Goal: Task Accomplishment & Management: Complete application form

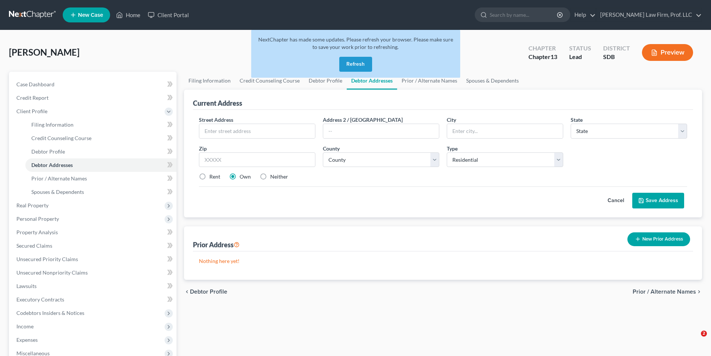
select select "0"
click at [363, 65] on button "Refresh" at bounding box center [355, 64] width 33 height 15
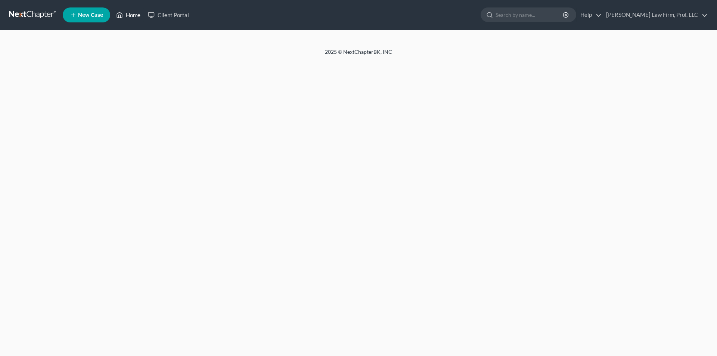
select select "0"
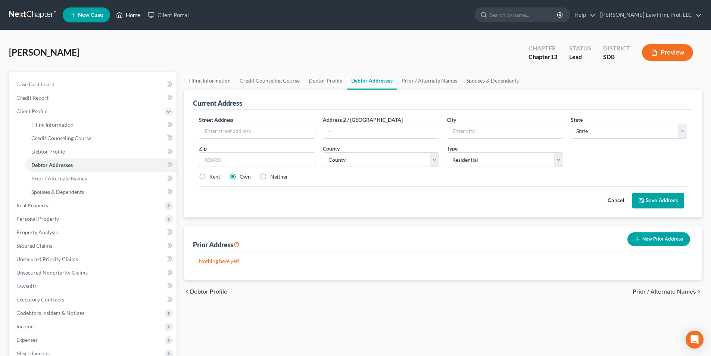
click at [133, 13] on link "Home" at bounding box center [128, 14] width 32 height 13
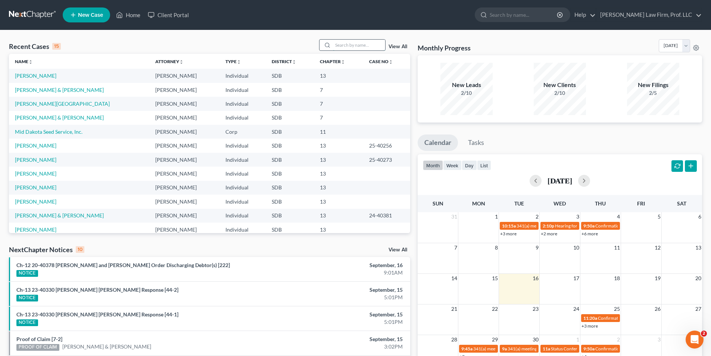
click at [350, 43] on input "search" at bounding box center [359, 45] width 52 height 11
type input "Kurtis"
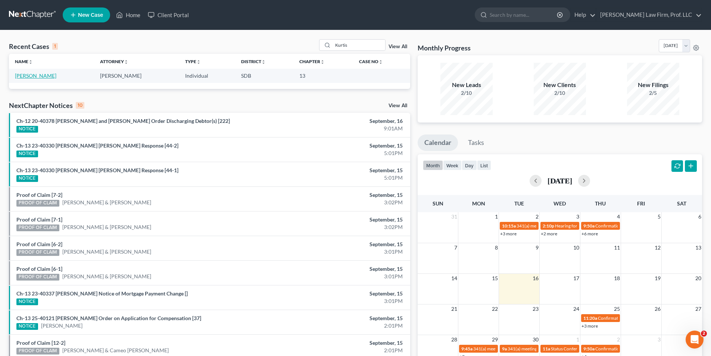
click at [34, 78] on link "[PERSON_NAME]" at bounding box center [35, 75] width 41 height 6
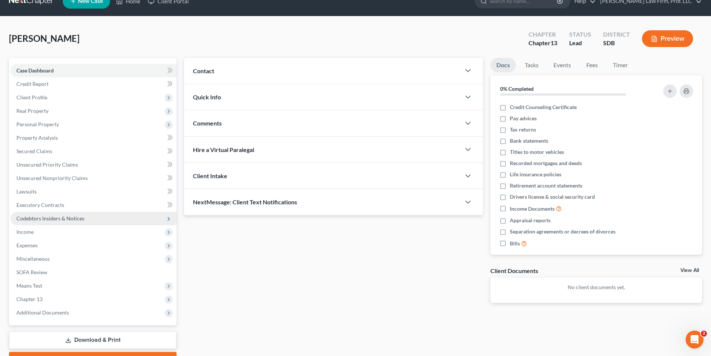
scroll to position [37, 0]
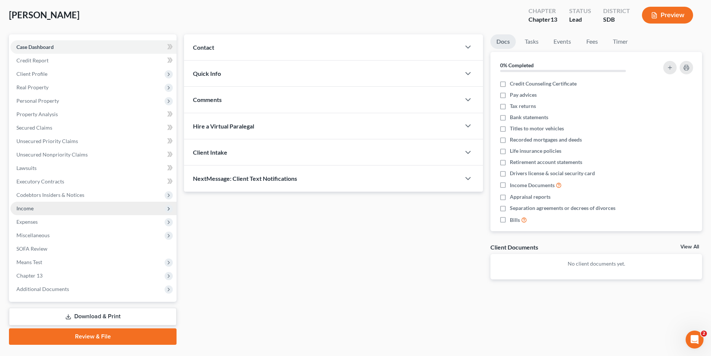
click at [36, 211] on span "Income" at bounding box center [93, 208] width 166 height 13
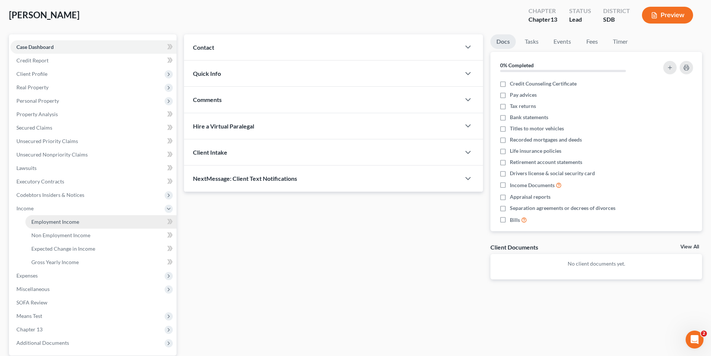
click at [56, 224] on span "Employment Income" at bounding box center [55, 221] width 48 height 6
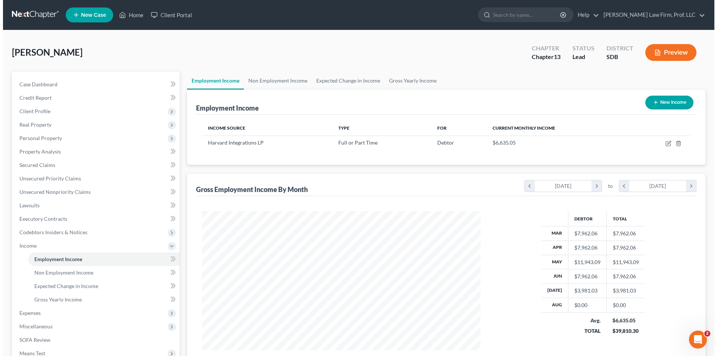
scroll to position [139, 294]
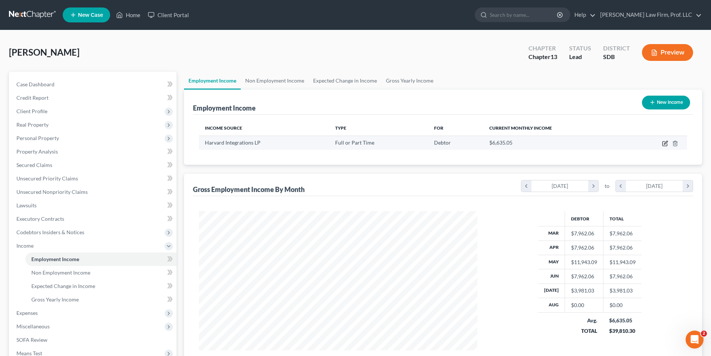
click at [665, 143] on icon "button" at bounding box center [665, 142] width 3 height 3
select select "0"
select select "43"
select select "2"
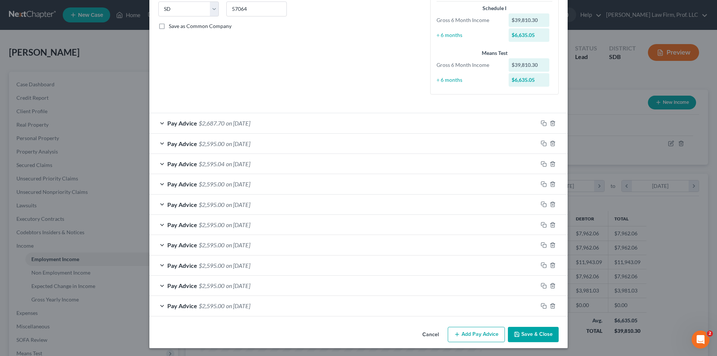
scroll to position [154, 0]
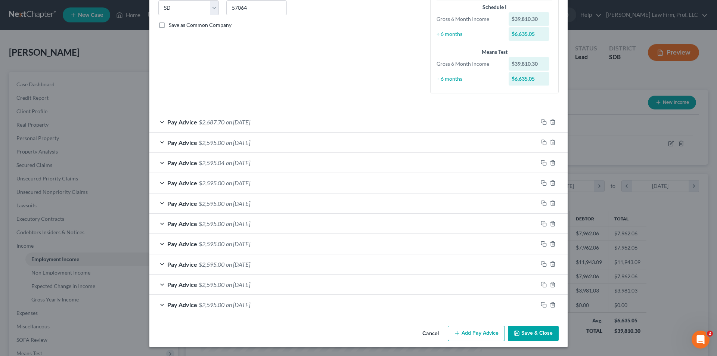
click at [237, 142] on span "on [DATE]" at bounding box center [238, 142] width 24 height 7
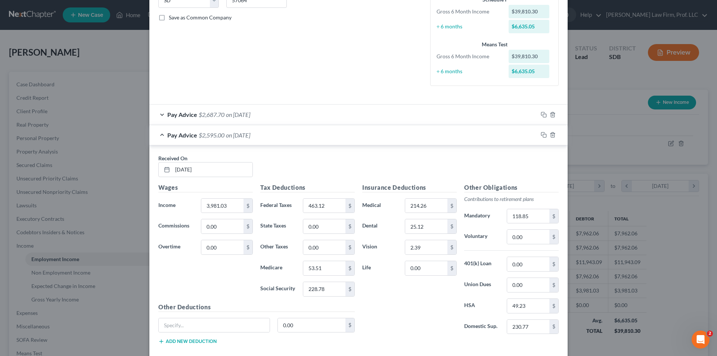
scroll to position [0, 0]
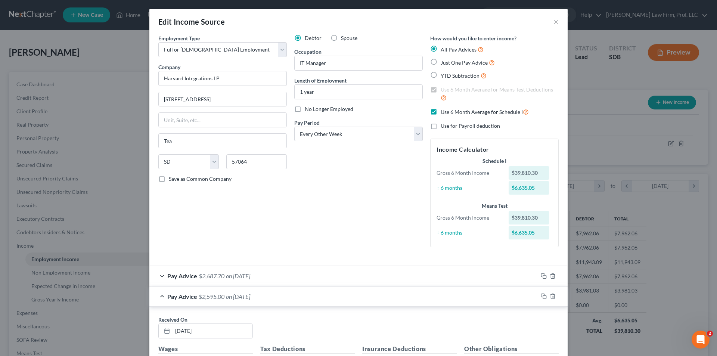
click at [442, 62] on span "Just One Pay Advice" at bounding box center [464, 62] width 47 height 6
click at [444, 62] on input "Just One Pay Advice" at bounding box center [446, 60] width 5 height 5
radio input "true"
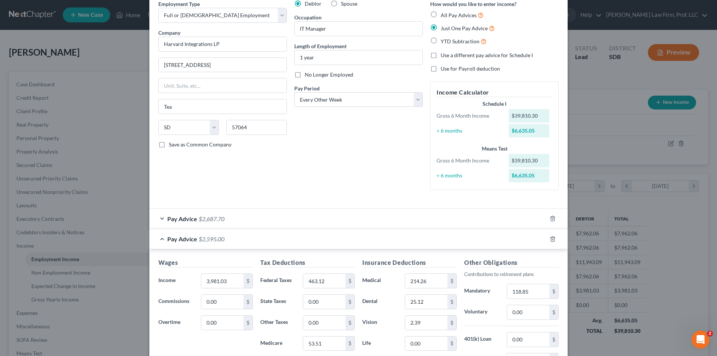
scroll to position [149, 0]
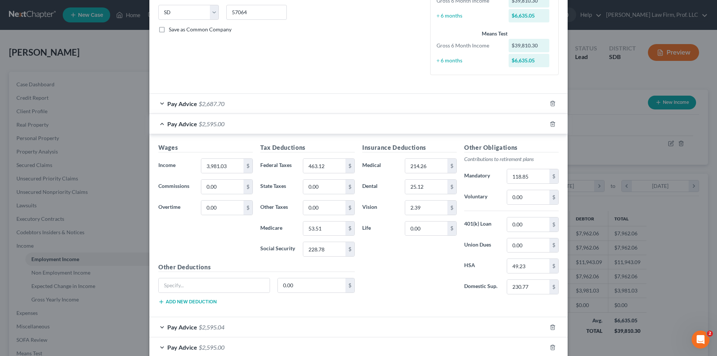
click at [189, 122] on span "Pay Advice" at bounding box center [182, 123] width 30 height 7
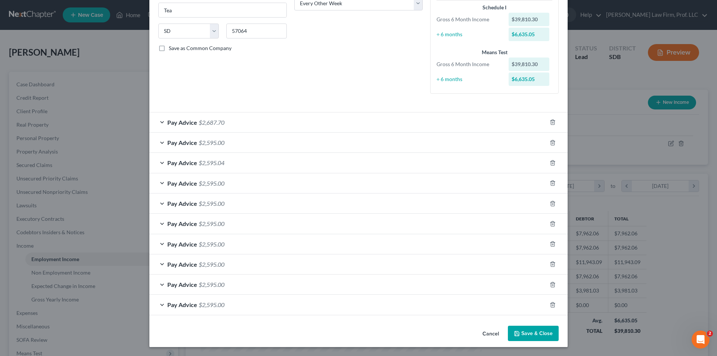
click at [176, 147] on div "Pay Advice $2,595.00" at bounding box center [347, 143] width 397 height 20
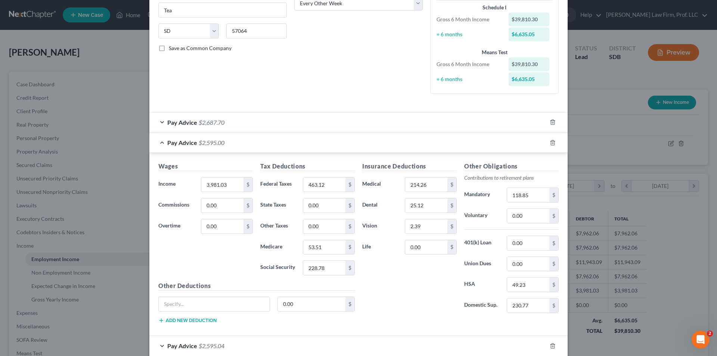
scroll to position [149, 0]
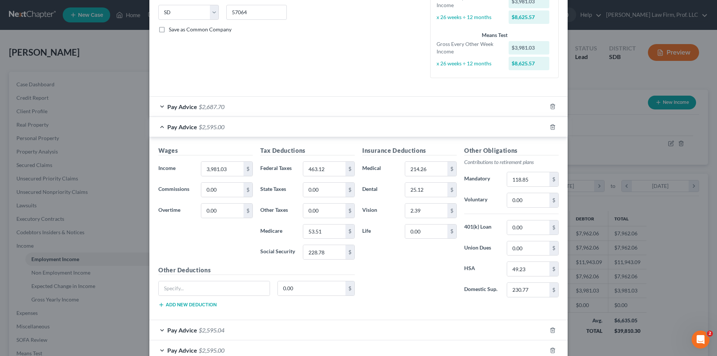
click at [184, 126] on span "Pay Advice" at bounding box center [182, 126] width 30 height 7
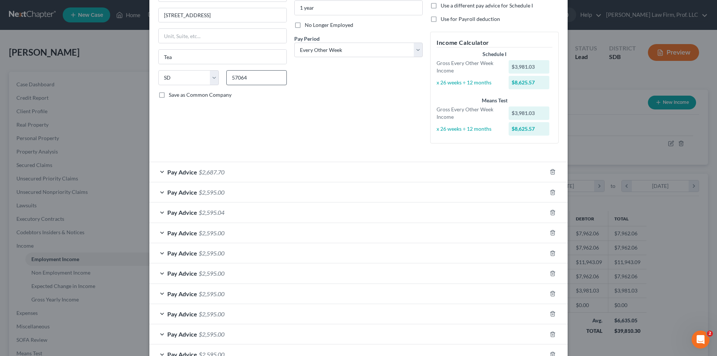
scroll to position [0, 0]
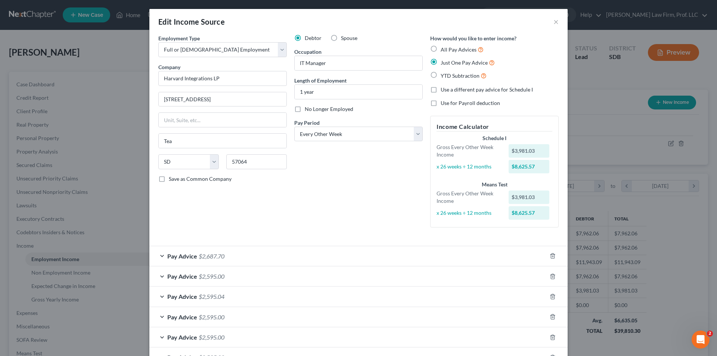
click at [441, 49] on label "All Pay Advices" at bounding box center [462, 49] width 43 height 9
click at [444, 49] on input "All Pay Advices" at bounding box center [446, 47] width 5 height 5
radio input "true"
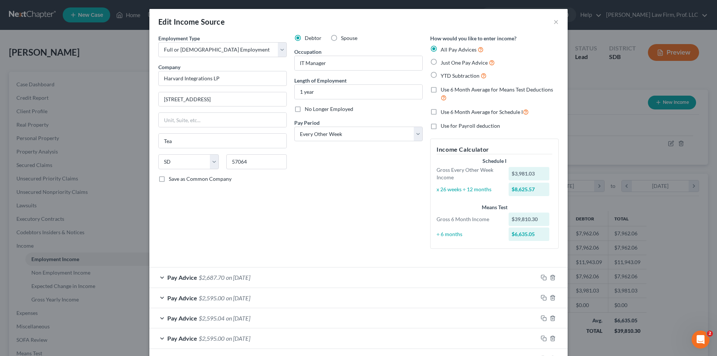
click at [441, 115] on label "Use 6 Month Average for Schedule I" at bounding box center [485, 112] width 88 height 9
click at [444, 112] on input "Use 6 Month Average for Schedule I" at bounding box center [446, 110] width 5 height 5
checkbox input "true"
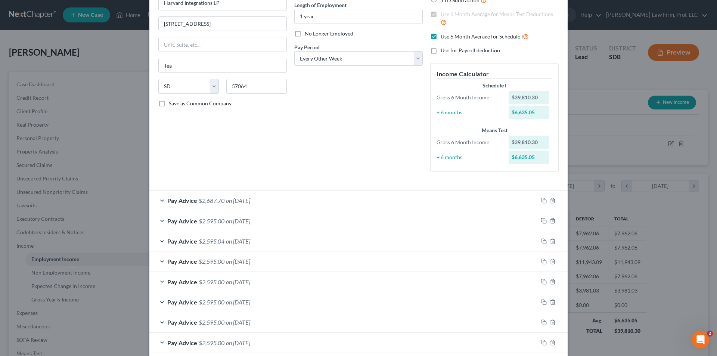
scroll to position [112, 0]
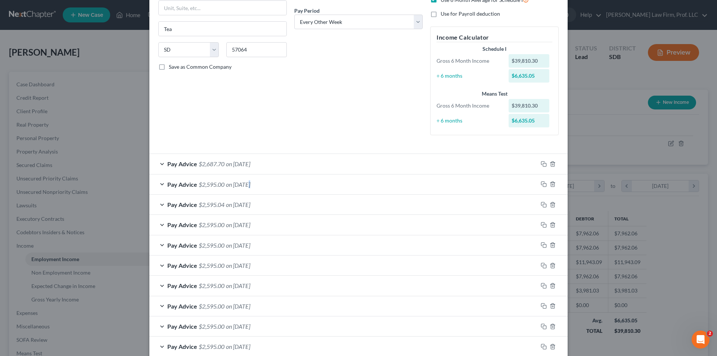
click at [248, 185] on span "on [DATE]" at bounding box center [238, 184] width 24 height 7
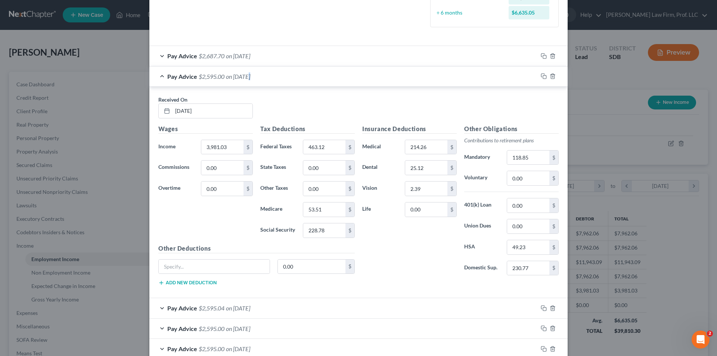
scroll to position [224, 0]
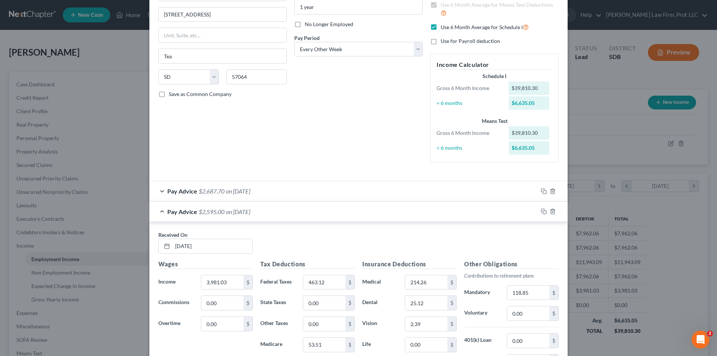
scroll to position [37, 0]
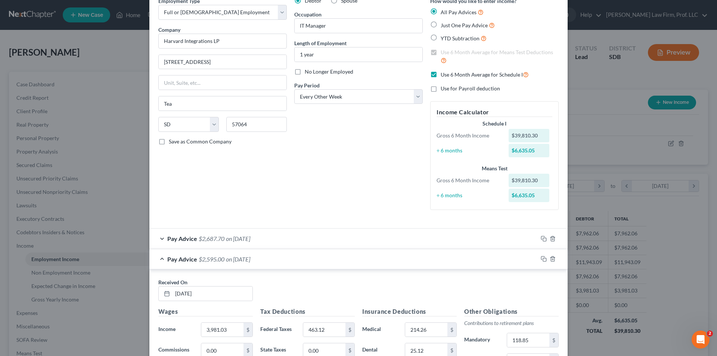
click at [441, 74] on label "Use 6 Month Average for Schedule I" at bounding box center [485, 74] width 88 height 9
click at [444, 74] on input "Use 6 Month Average for Schedule I" at bounding box center [446, 72] width 5 height 5
checkbox input "false"
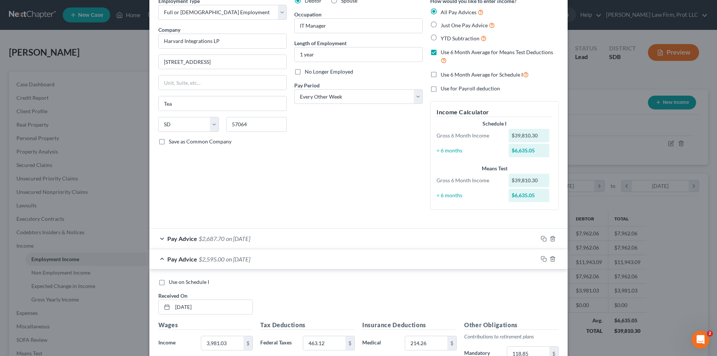
click at [441, 54] on label "Use 6 Month Average for Means Test Deductions" at bounding box center [500, 57] width 118 height 16
click at [444, 53] on input "Use 6 Month Average for Means Test Deductions" at bounding box center [446, 51] width 5 height 5
checkbox input "false"
click at [169, 282] on label "Use on Schedule I" at bounding box center [189, 281] width 40 height 7
click at [172, 282] on input "Use on Schedule I" at bounding box center [174, 280] width 5 height 5
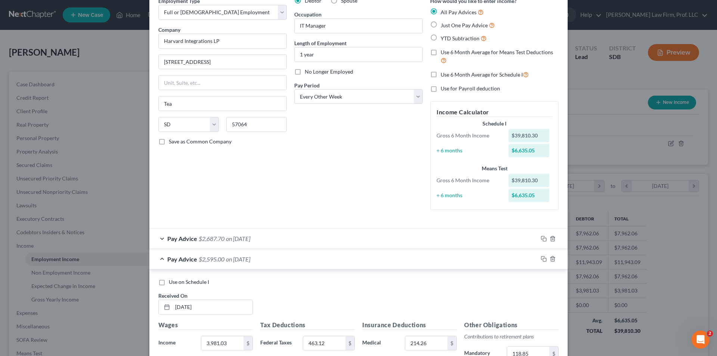
checkbox input "true"
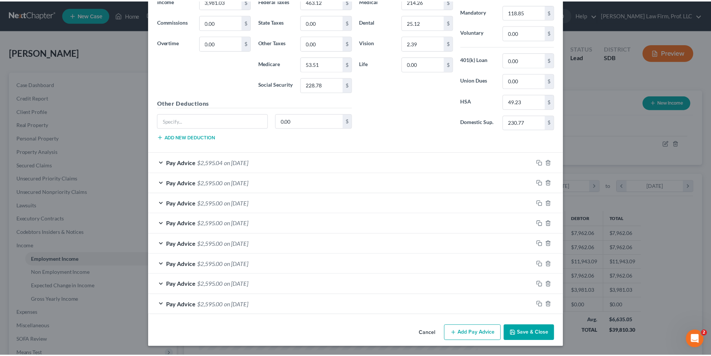
scroll to position [381, 0]
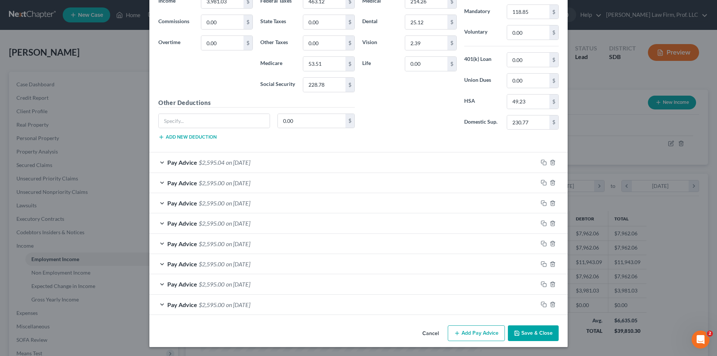
click at [524, 337] on button "Save & Close" at bounding box center [533, 333] width 51 height 16
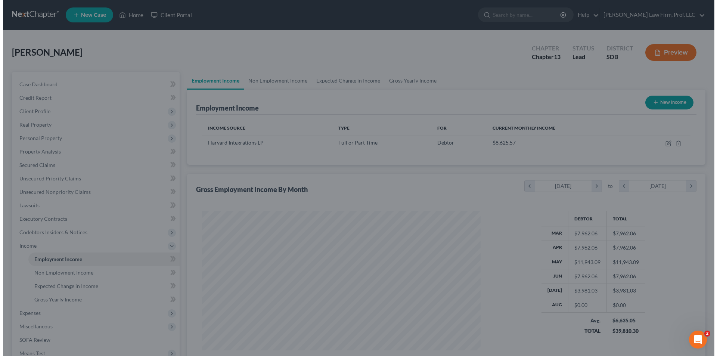
scroll to position [373272, 373117]
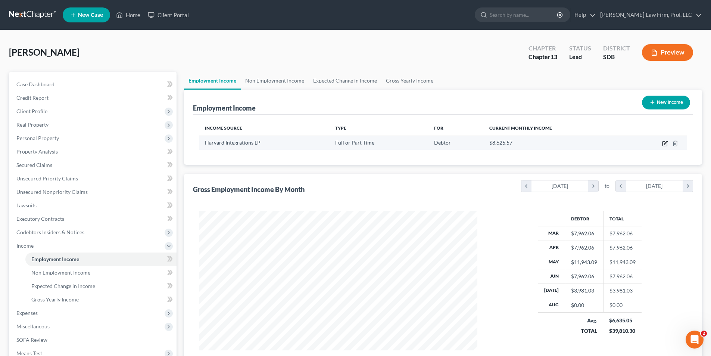
click at [664, 143] on icon "button" at bounding box center [665, 143] width 6 height 6
select select "0"
select select "43"
select select "2"
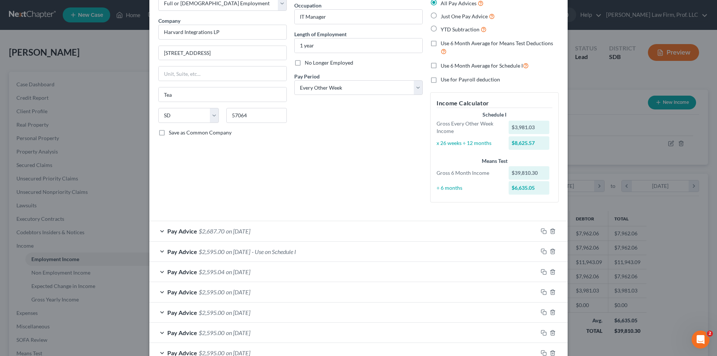
scroll to position [75, 0]
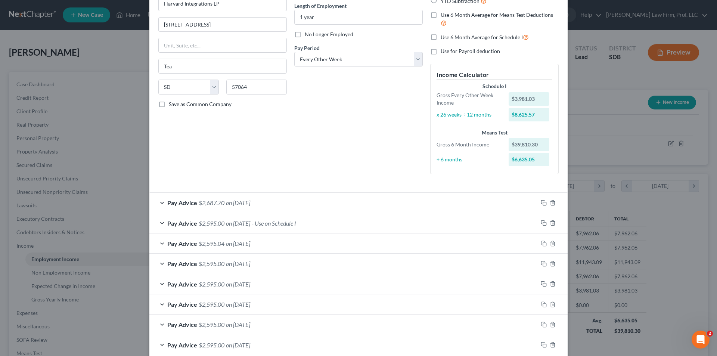
click at [231, 223] on span "on [DATE]" at bounding box center [238, 223] width 24 height 7
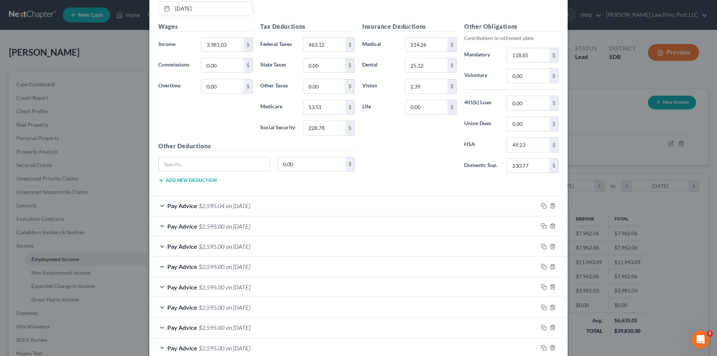
scroll to position [381, 0]
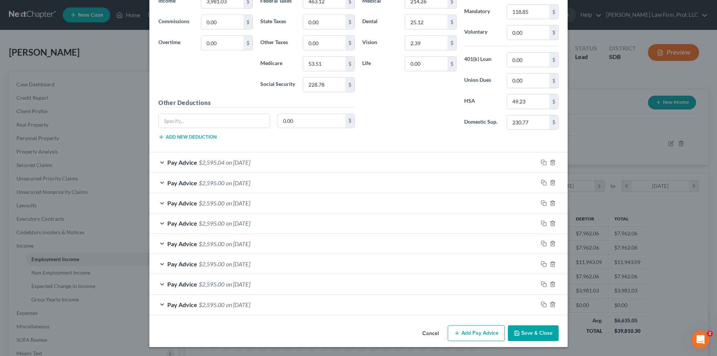
click at [473, 335] on button "Add Pay Advice" at bounding box center [476, 333] width 57 height 16
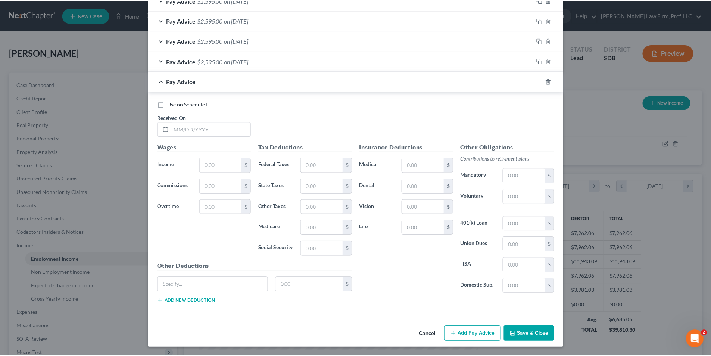
scroll to position [625, 0]
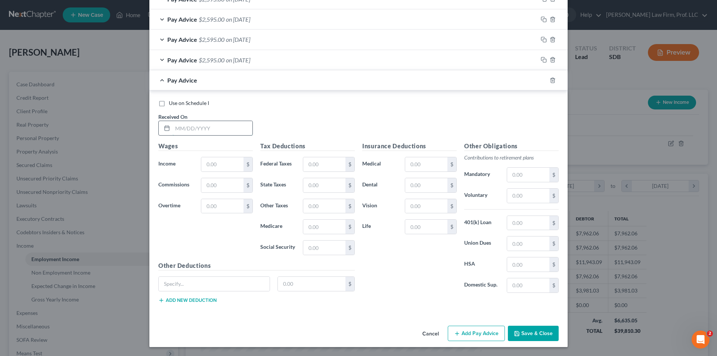
click at [230, 129] on input "text" at bounding box center [213, 128] width 80 height 14
type input "[DATE]"
click at [205, 161] on input "text" at bounding box center [222, 164] width 42 height 14
click at [433, 330] on button "Cancel" at bounding box center [430, 333] width 28 height 15
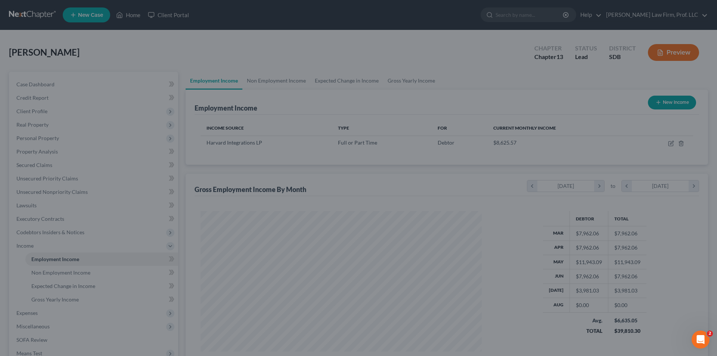
scroll to position [373272, 373117]
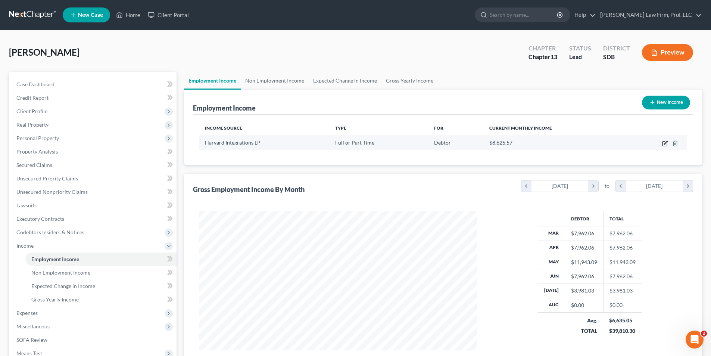
click at [666, 143] on icon "button" at bounding box center [665, 143] width 6 height 6
select select "0"
select select "43"
select select "2"
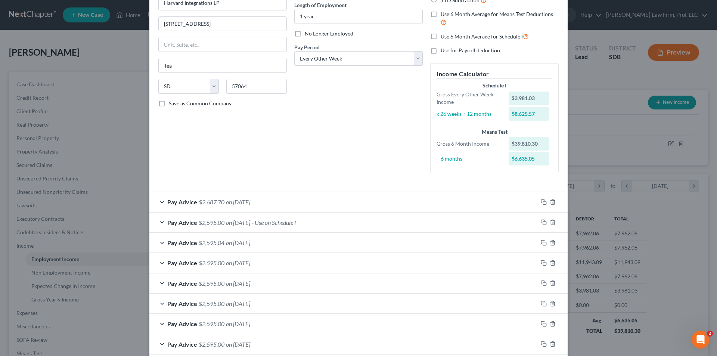
scroll to position [155, 0]
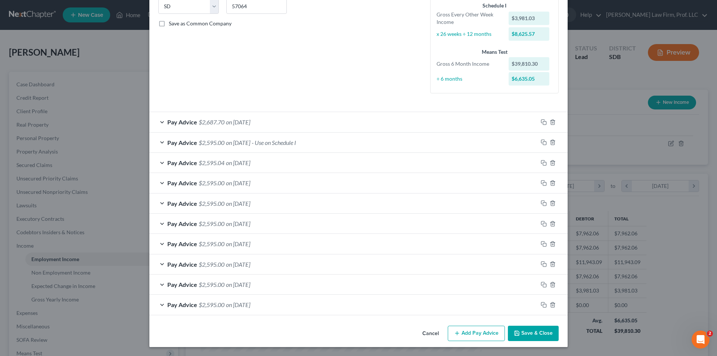
click at [469, 334] on button "Add Pay Advice" at bounding box center [476, 334] width 57 height 16
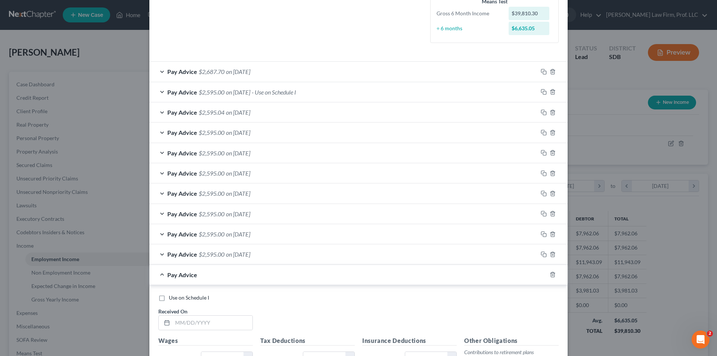
scroll to position [305, 0]
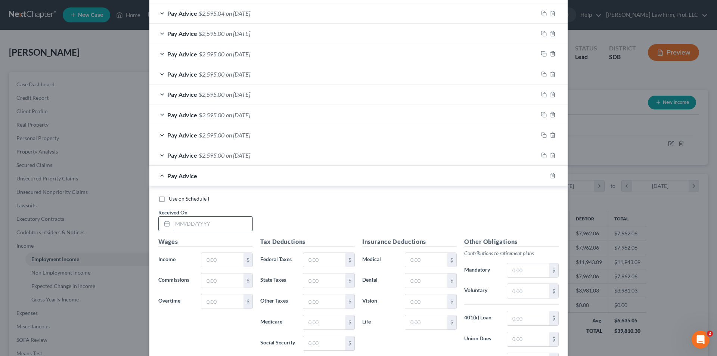
click at [208, 218] on input "text" at bounding box center [213, 224] width 80 height 14
type input "[DATE]"
type input "3,981.03"
type input "463.12"
type input "53.51"
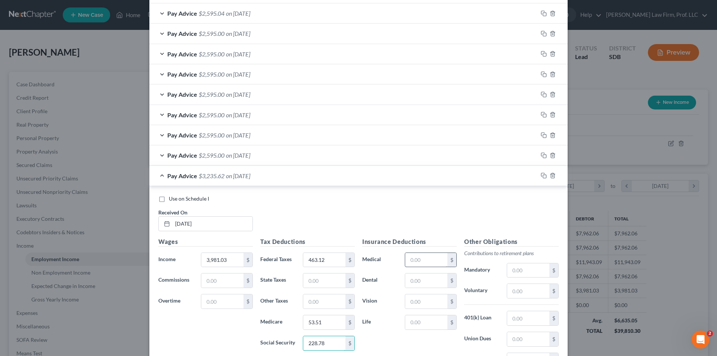
type input "228.78"
click at [419, 260] on input "text" at bounding box center [426, 260] width 42 height 14
type input "214.26"
click at [416, 297] on input "text" at bounding box center [426, 301] width 42 height 14
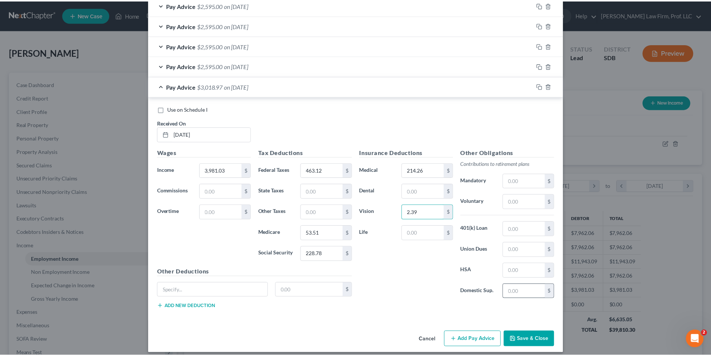
scroll to position [400, 0]
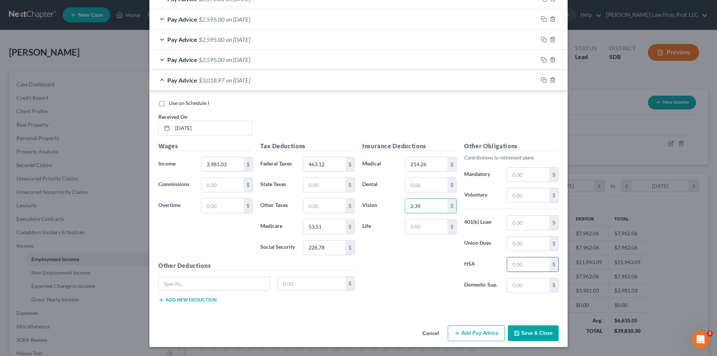
type input "2.39"
click at [522, 268] on input "text" at bounding box center [528, 264] width 42 height 14
click at [521, 245] on input "text" at bounding box center [528, 243] width 42 height 14
click at [507, 262] on input "049.23" at bounding box center [528, 264] width 42 height 14
type input "49.23"
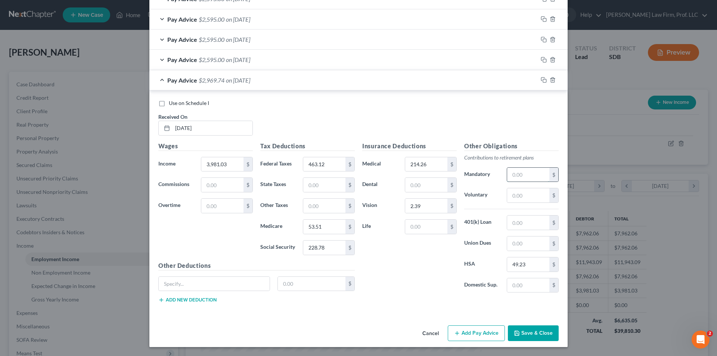
click at [519, 173] on input "text" at bounding box center [528, 175] width 42 height 14
type input "118.85"
click at [525, 284] on input "text" at bounding box center [528, 285] width 42 height 14
type input "230.77"
click at [421, 184] on input "text" at bounding box center [426, 185] width 42 height 14
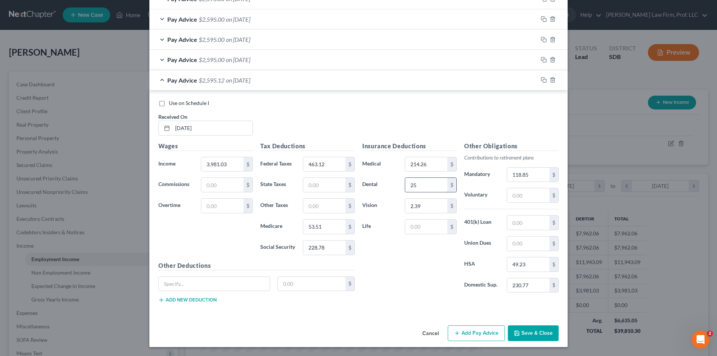
type input "25.12"
click at [535, 333] on button "Save & Close" at bounding box center [533, 333] width 51 height 16
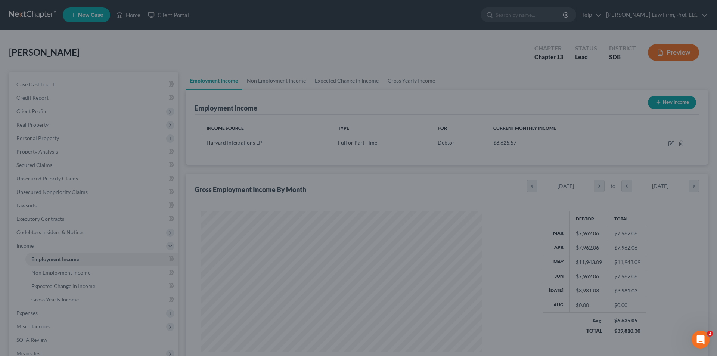
scroll to position [373272, 373117]
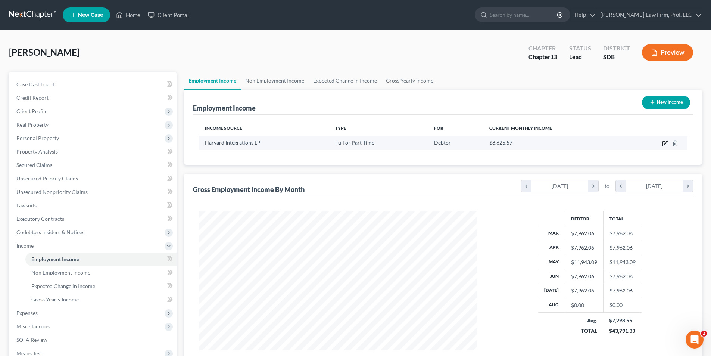
click at [665, 145] on icon "button" at bounding box center [665, 143] width 6 height 6
select select "0"
select select "43"
select select "2"
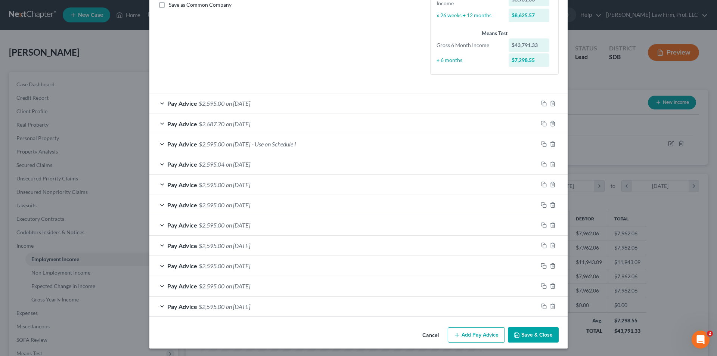
scroll to position [176, 0]
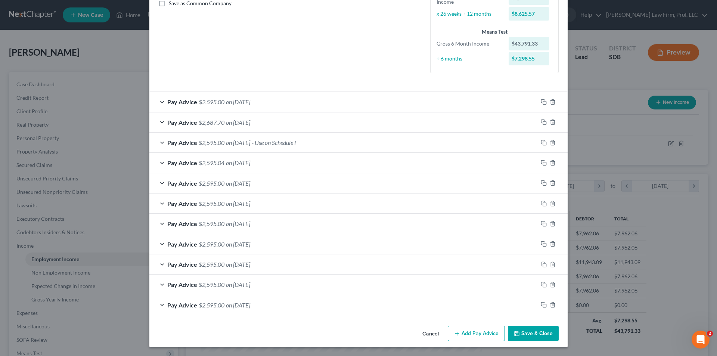
click at [475, 334] on button "Add Pay Advice" at bounding box center [476, 334] width 57 height 16
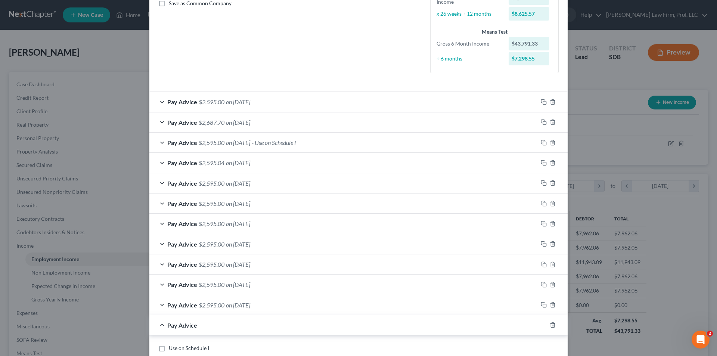
scroll to position [362, 0]
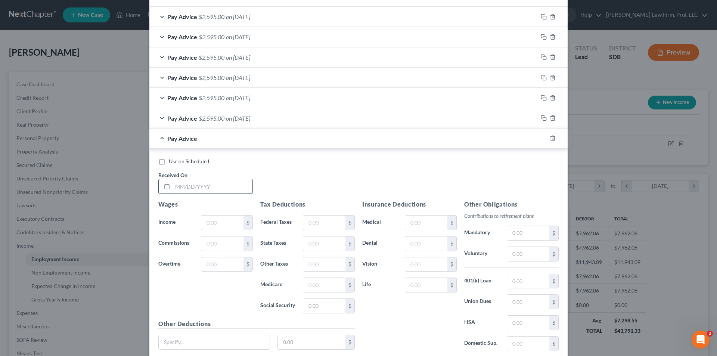
click at [209, 183] on input "text" at bounding box center [213, 186] width 80 height 14
